Goal: Information Seeking & Learning: Check status

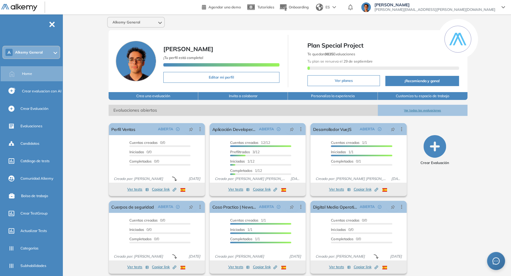
click at [151, 22] on div "Alkemy General" at bounding box center [136, 22] width 57 height 10
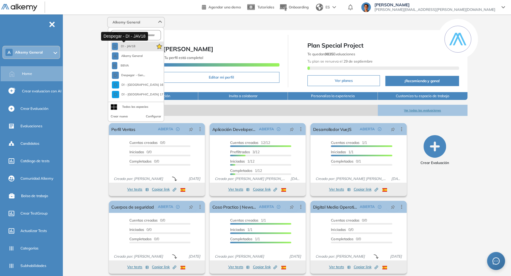
click at [133, 48] on span "D! - JAV18" at bounding box center [127, 46] width 15 height 5
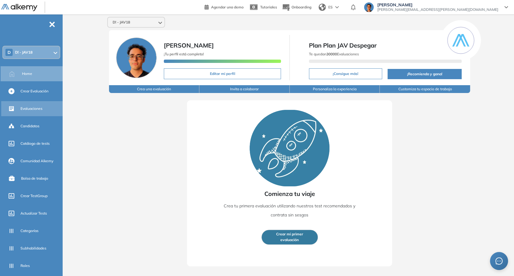
click at [44, 111] on div "Evaluaciones" at bounding box center [40, 109] width 41 height 10
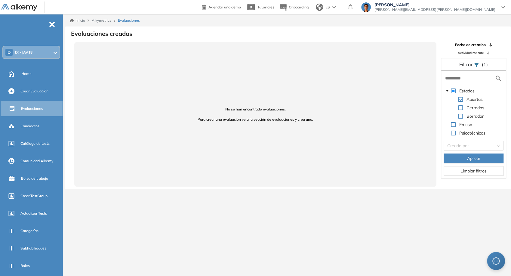
click at [461, 110] on div "Cerradas" at bounding box center [465, 108] width 42 height 8
click at [461, 109] on span at bounding box center [460, 107] width 5 height 5
click at [484, 158] on button "Aplicar" at bounding box center [474, 159] width 60 height 10
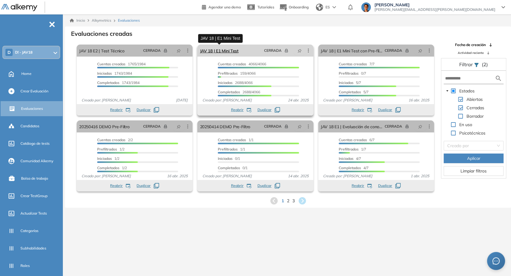
click at [214, 51] on link "JAV 18 | E1 Mini Test" at bounding box center [219, 51] width 39 height 12
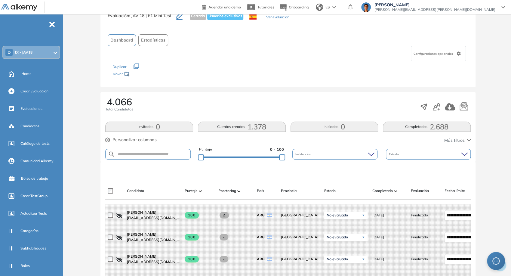
scroll to position [33, 0]
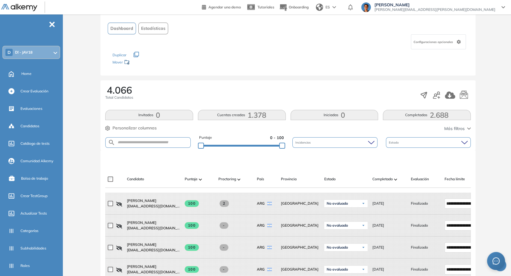
click at [448, 131] on span "Más filtros" at bounding box center [455, 129] width 20 height 6
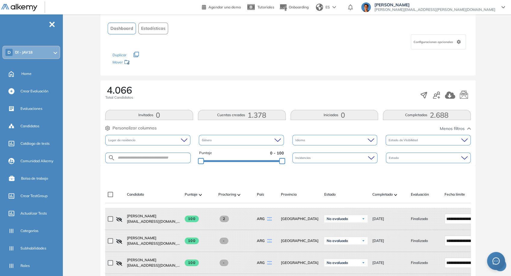
click at [420, 156] on div "Estado" at bounding box center [428, 158] width 85 height 11
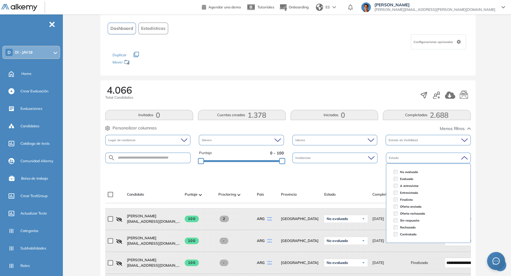
click at [420, 156] on div "Estado" at bounding box center [428, 158] width 85 height 11
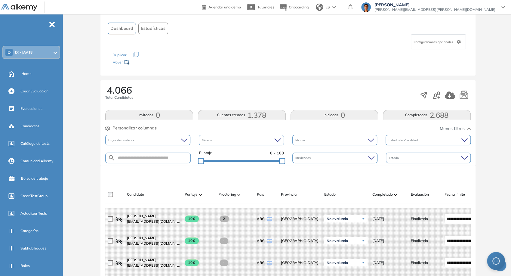
click at [141, 127] on span "Personalizar columnas" at bounding box center [135, 128] width 44 height 6
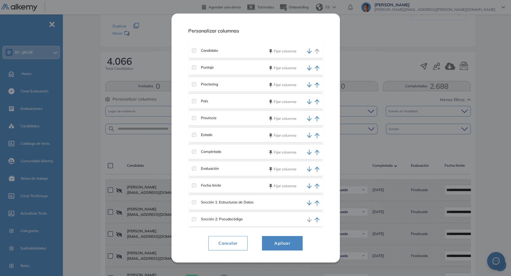
scroll to position [100, 0]
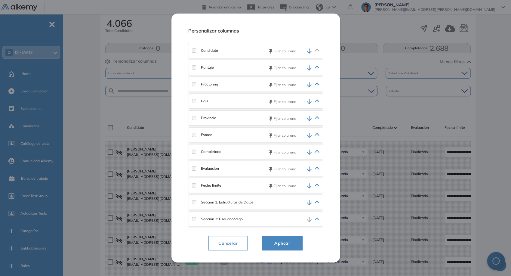
click at [239, 252] on div "Personalizar columnas Candidato [PERSON_NAME] Puntaje [PERSON_NAME] Proctoring …" at bounding box center [255, 138] width 135 height 234
click at [238, 244] on span "Cancelar" at bounding box center [228, 243] width 29 height 7
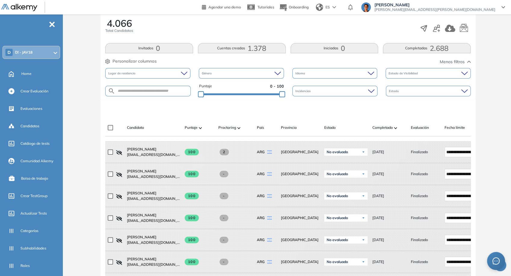
click at [240, 51] on button "Cuentas creadas 1.378" at bounding box center [242, 48] width 88 height 10
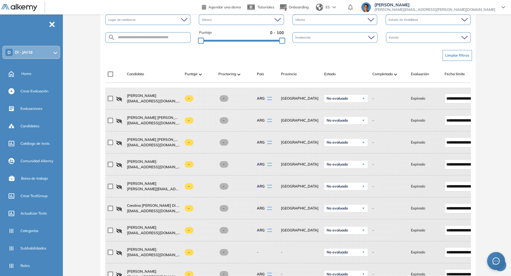
scroll to position [35, 0]
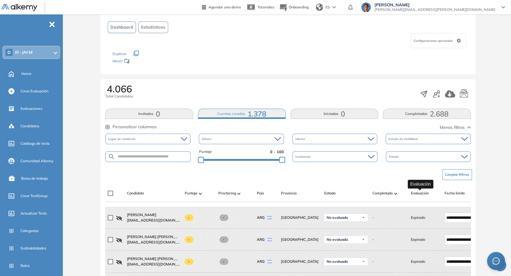
click at [418, 195] on span "Evaluación" at bounding box center [420, 193] width 18 height 5
click at [374, 152] on div "Incidencias" at bounding box center [335, 156] width 85 height 11
click at [383, 151] on div "Puntaje 0 - 100 Incidencias Estado" at bounding box center [288, 156] width 366 height 15
click at [388, 152] on div "Estado" at bounding box center [428, 156] width 85 height 11
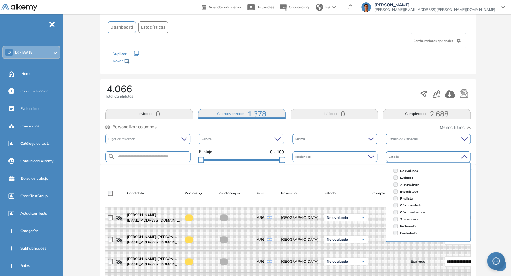
click at [388, 152] on div "Estado" at bounding box center [428, 156] width 85 height 11
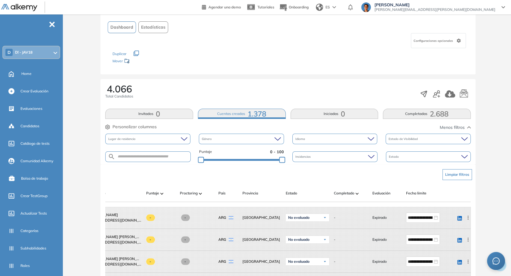
scroll to position [0, 0]
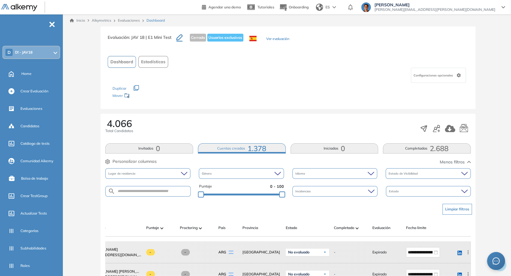
click at [157, 62] on span "Estadísticas" at bounding box center [153, 62] width 24 height 6
